Goal: Find specific page/section: Find specific page/section

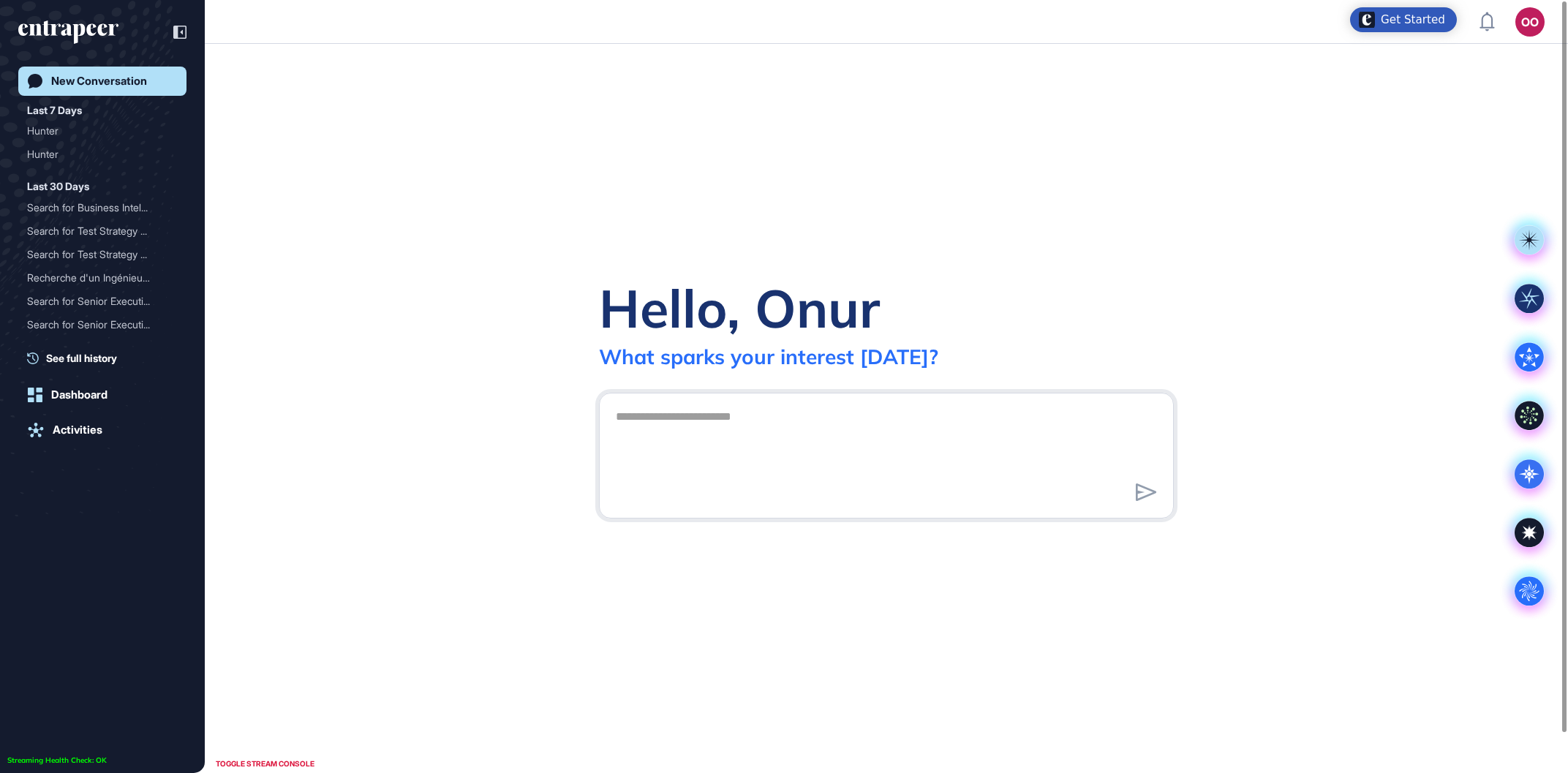
scroll to position [1, 1]
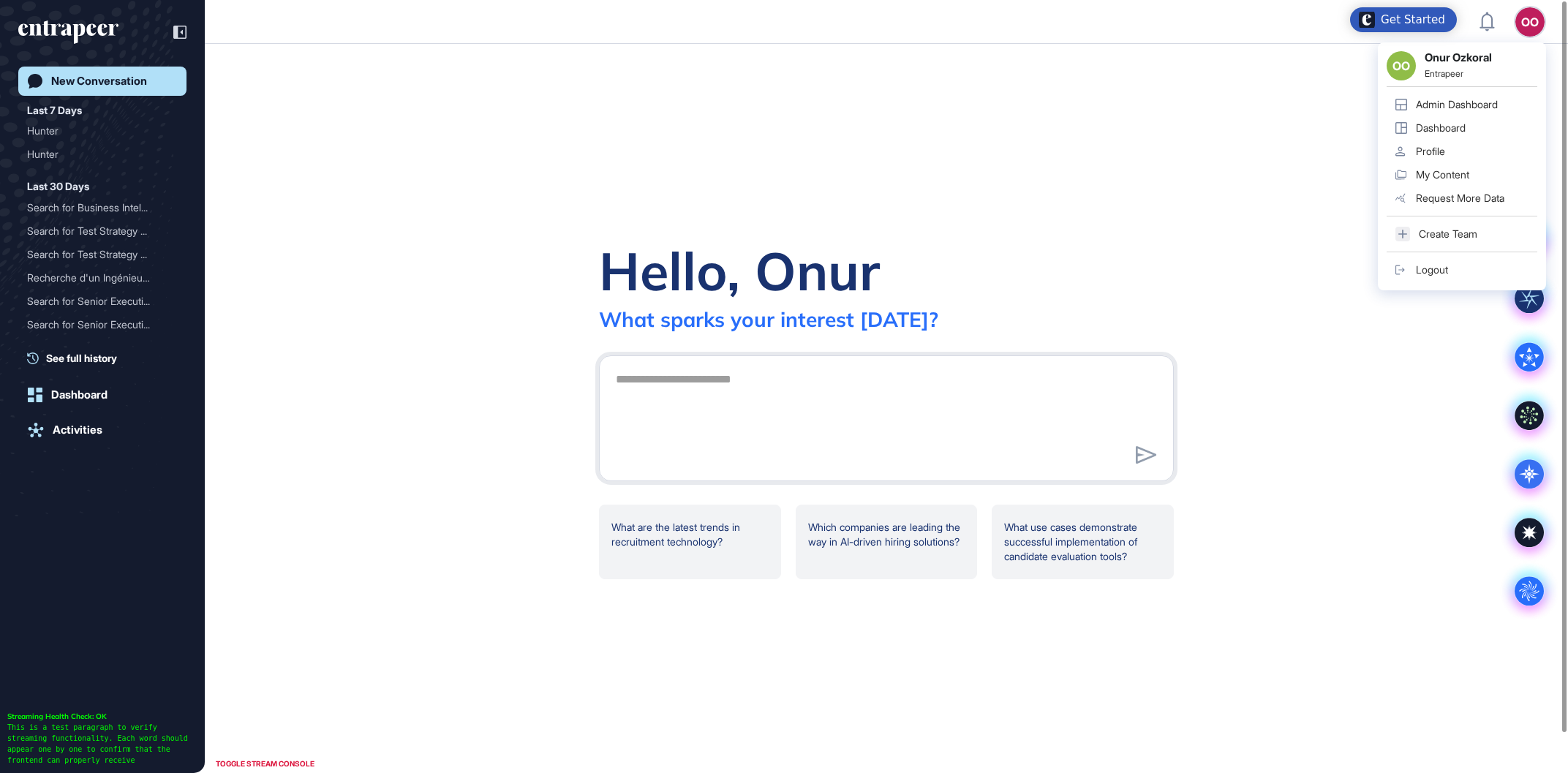
click at [1541, 22] on div "OO OO Onur Ozkoral Entrapeer Admin Dashboard Dashboard Profile My Content Reque…" at bounding box center [1529, 22] width 30 height 30
click at [1453, 96] on link "Admin Dashboard" at bounding box center [1461, 105] width 151 height 24
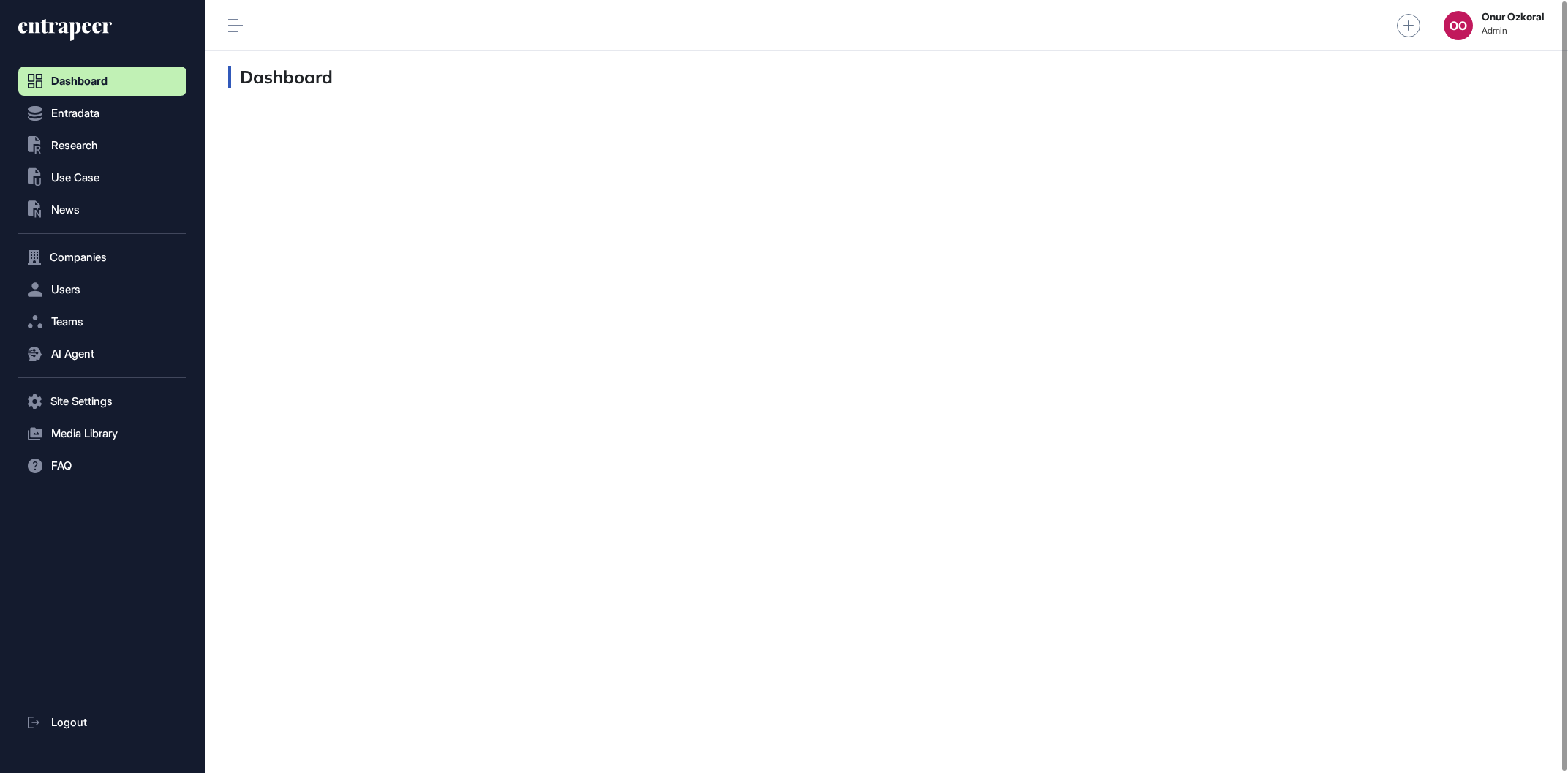
scroll to position [1, 1]
click at [115, 355] on button "AI Agent" at bounding box center [102, 354] width 168 height 30
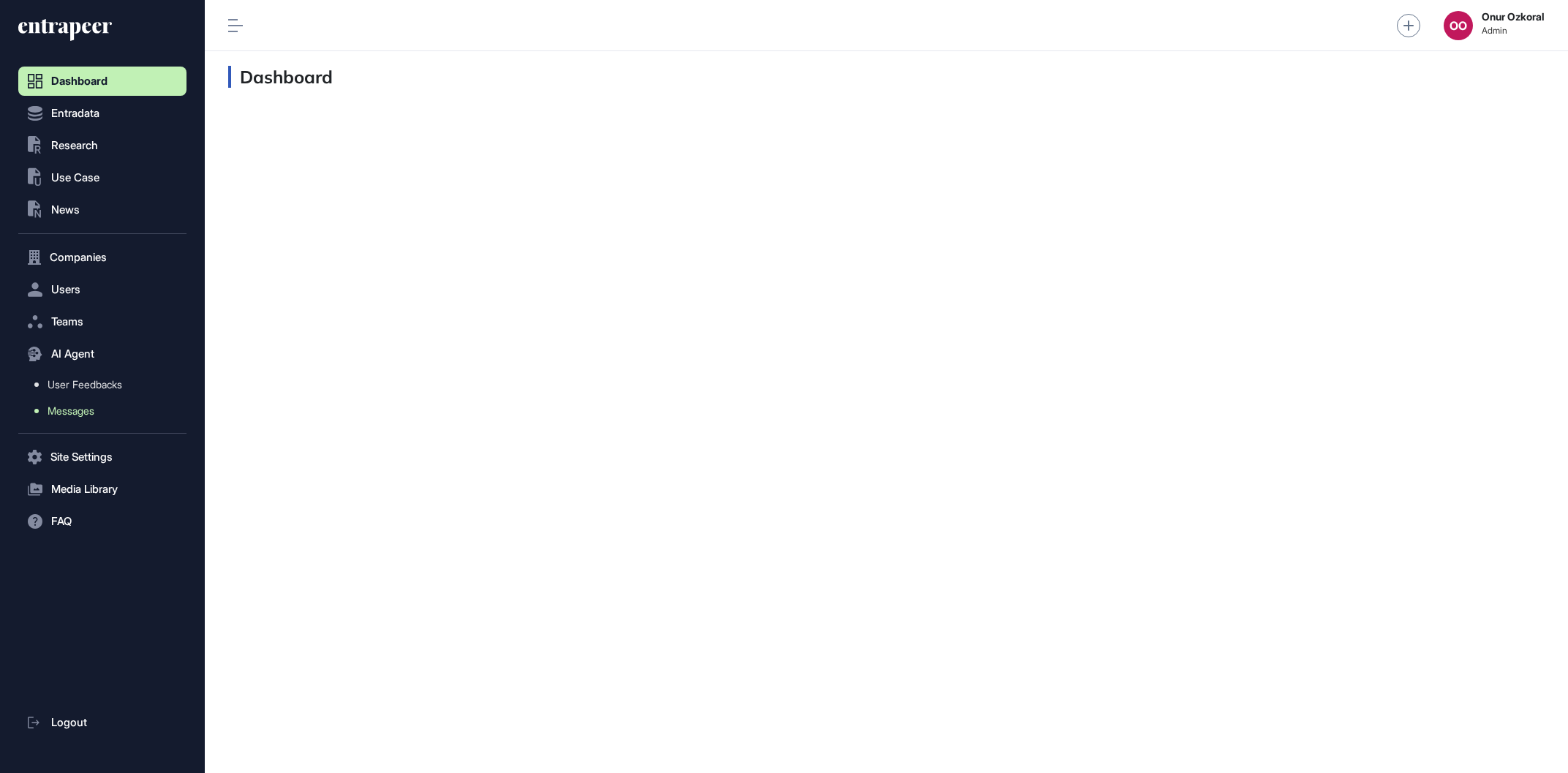
click at [125, 410] on link "Messages" at bounding box center [106, 411] width 161 height 26
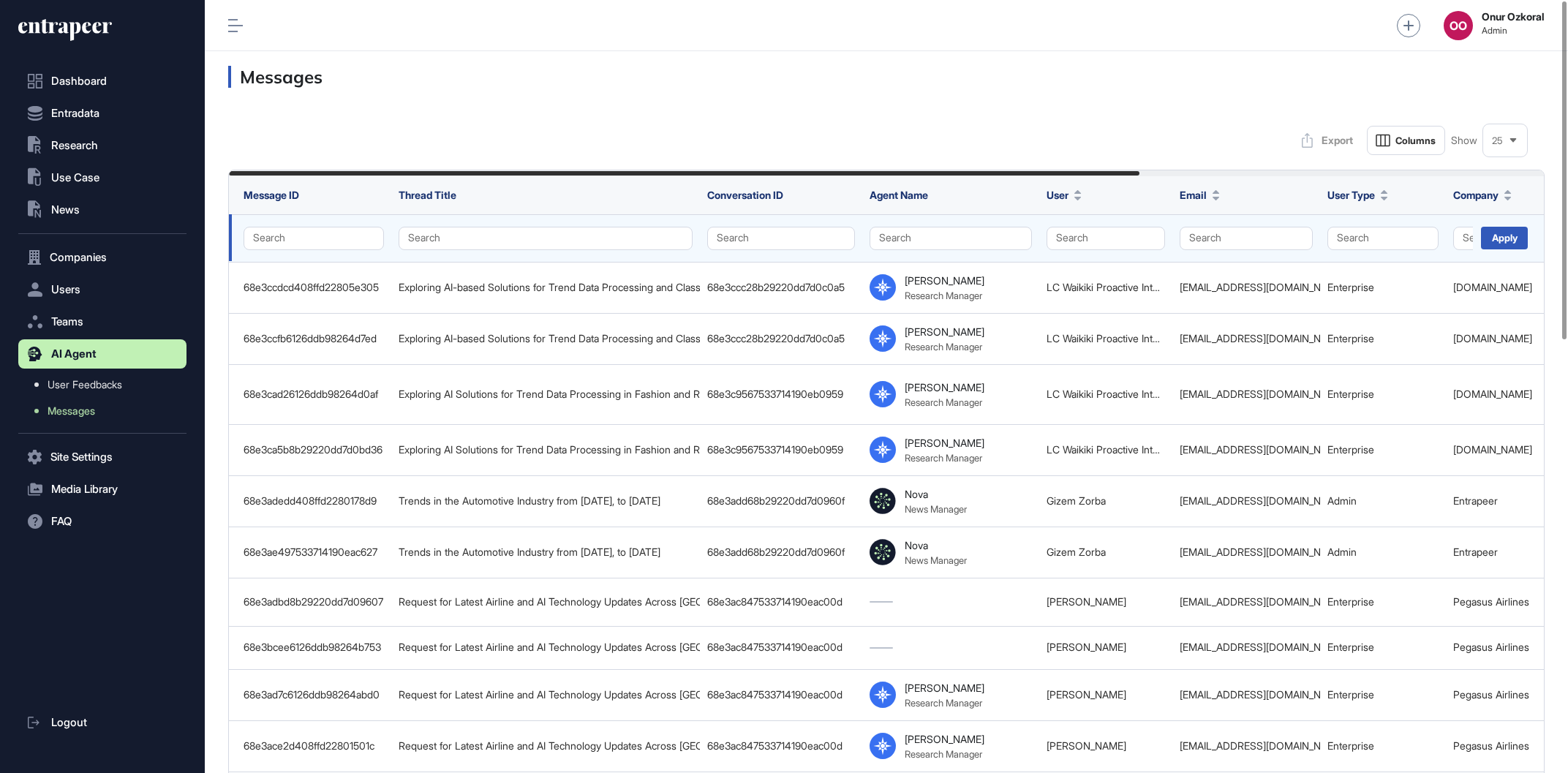
click at [1002, 216] on td "Search" at bounding box center [950, 238] width 177 height 47
click at [1014, 239] on button "Search" at bounding box center [951, 239] width 163 height 24
click at [970, 281] on div "Hunter" at bounding box center [946, 286] width 134 height 20
click at [1492, 233] on div "Apply" at bounding box center [1504, 238] width 47 height 23
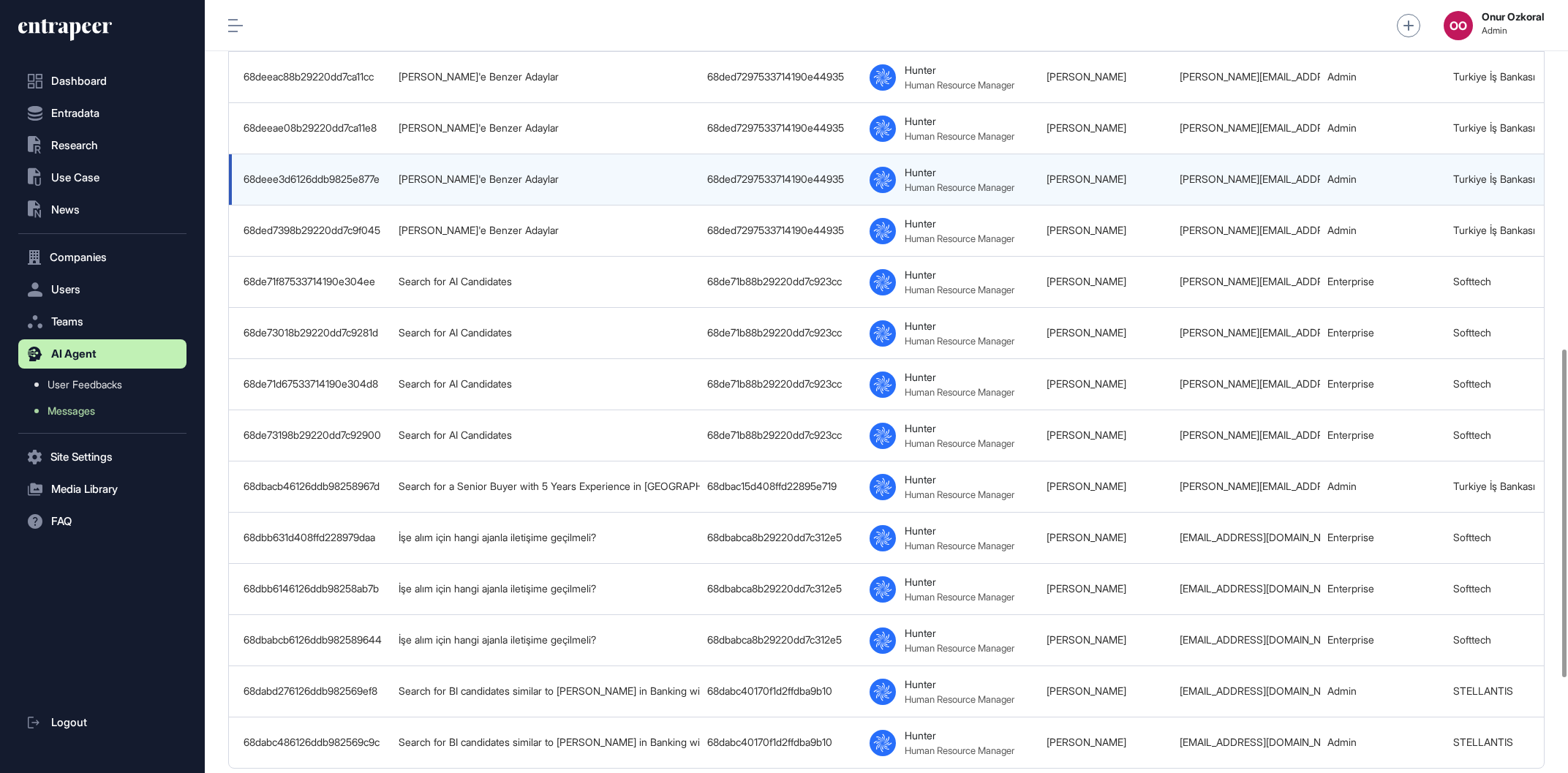
scroll to position [833, 0]
